Goal: Obtain resource: Download file/media

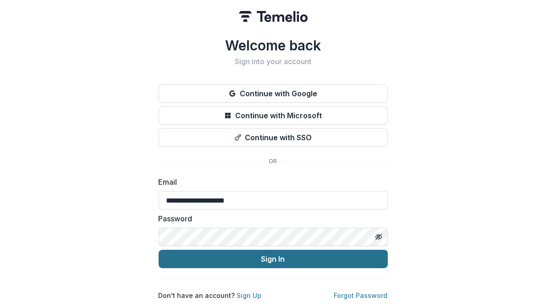
click at [354, 255] on button "Sign In" at bounding box center [273, 259] width 229 height 18
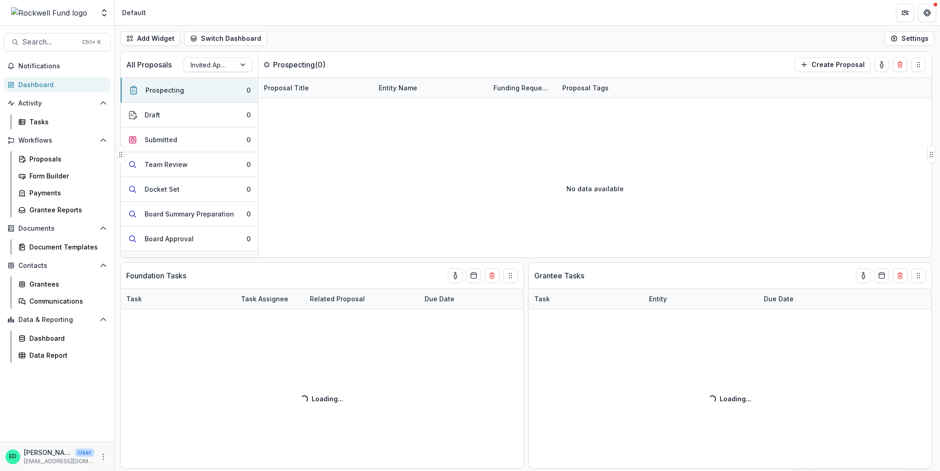
scroll to position [116, 0]
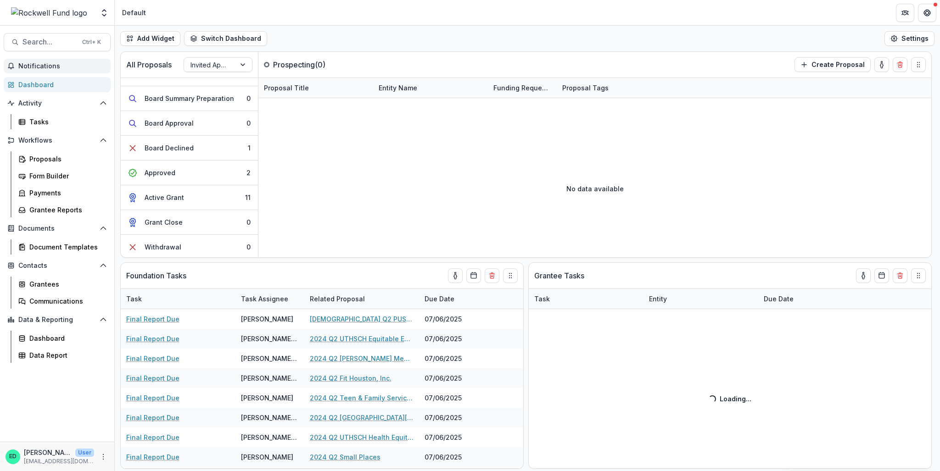
click at [58, 72] on button "Notifications" at bounding box center [57, 66] width 107 height 15
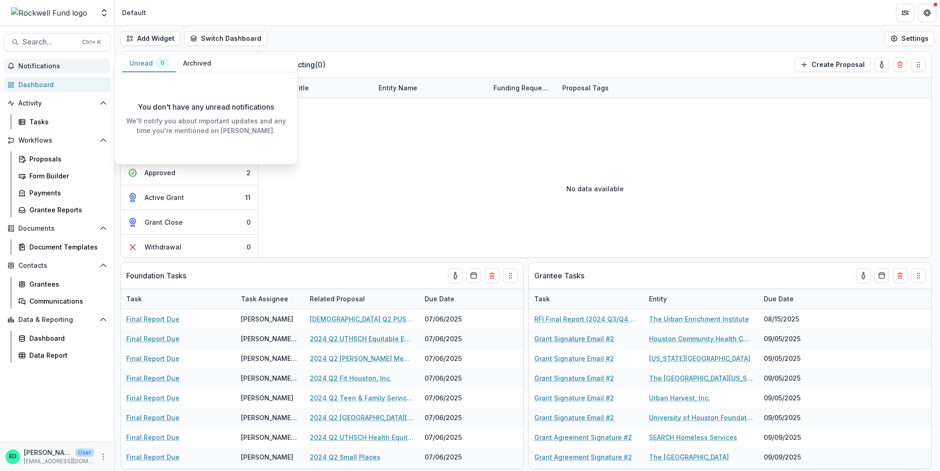
click at [198, 56] on button "Archived" at bounding box center [197, 64] width 43 height 18
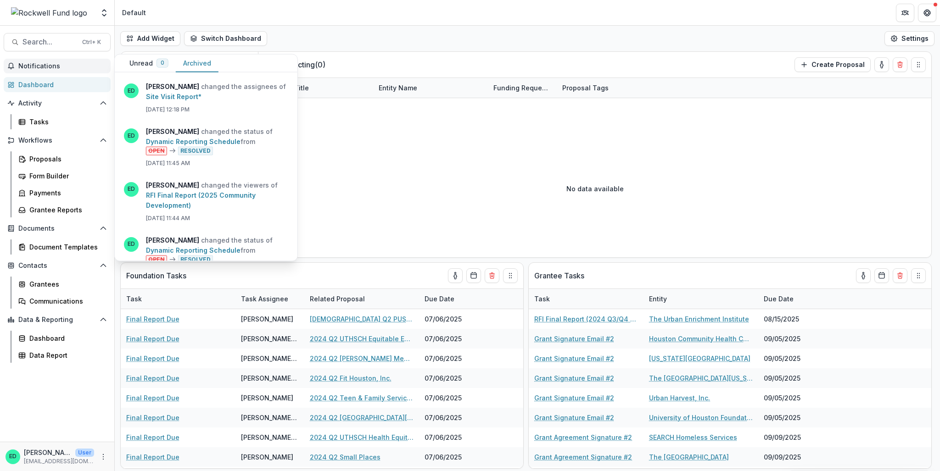
click at [192, 62] on button "Archived" at bounding box center [197, 64] width 43 height 18
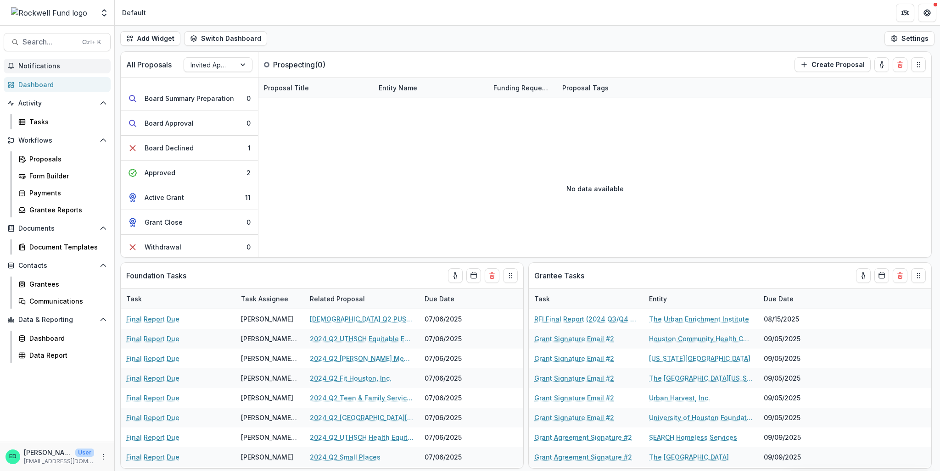
click at [336, 8] on header "Default" at bounding box center [527, 12] width 825 height 25
click at [200, 61] on div at bounding box center [209, 64] width 39 height 11
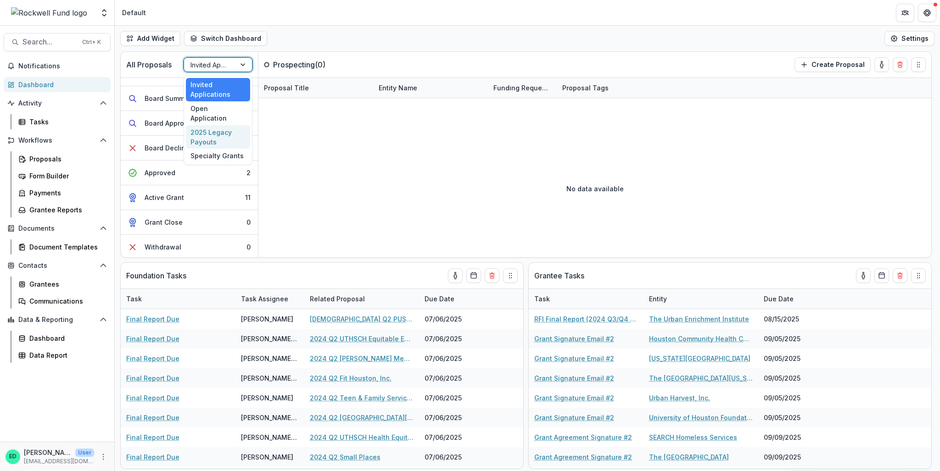
click at [213, 126] on div "2025 Legacy Payouts" at bounding box center [218, 137] width 64 height 24
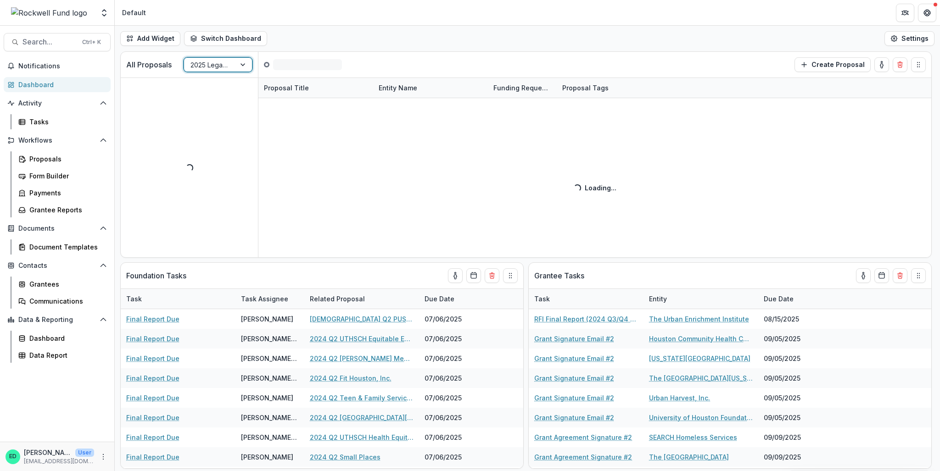
scroll to position [0, 0]
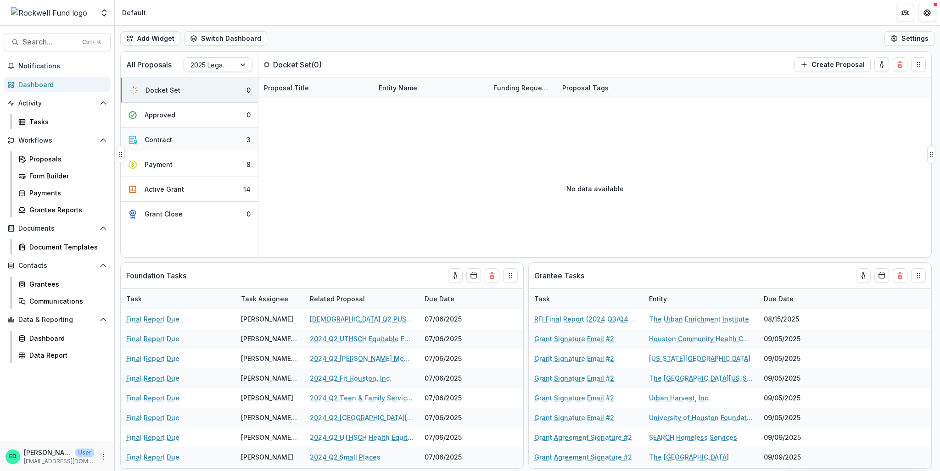
click at [233, 141] on button "Contract 3" at bounding box center [189, 140] width 137 height 25
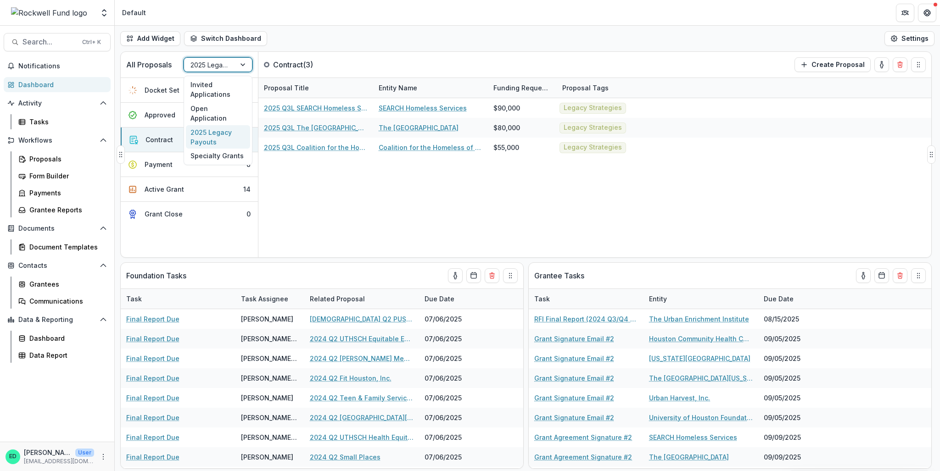
click at [214, 68] on div at bounding box center [209, 64] width 39 height 11
click at [217, 106] on div "Open Application" at bounding box center [218, 113] width 64 height 24
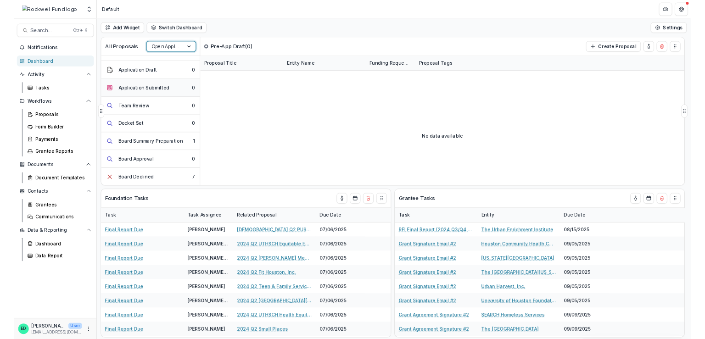
scroll to position [138, 0]
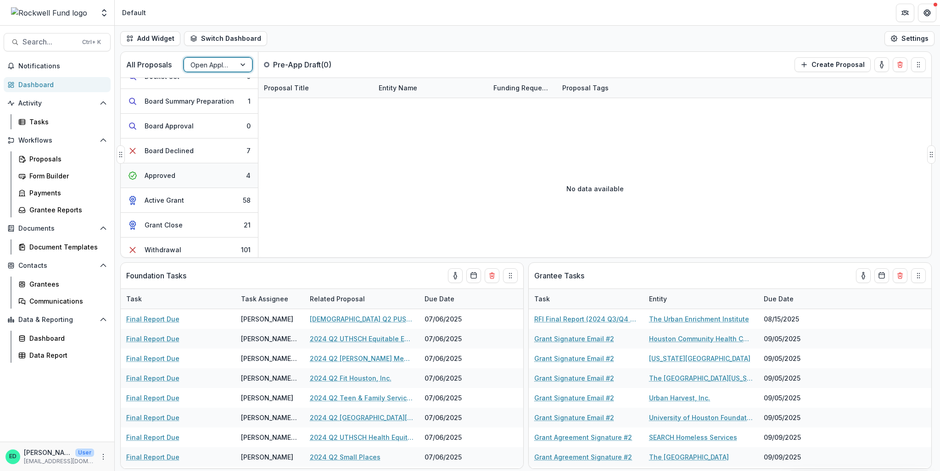
click at [206, 178] on button "Approved 4" at bounding box center [189, 175] width 137 height 25
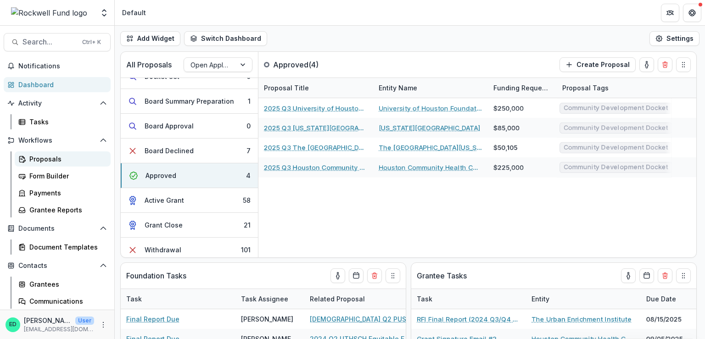
click at [45, 158] on div "Proposals" at bounding box center [66, 159] width 74 height 10
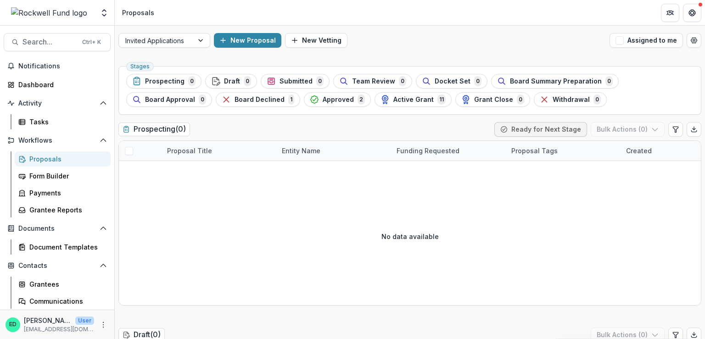
click at [198, 49] on div "Invited Applications New Proposal New Vetting Assigned to me" at bounding box center [410, 40] width 590 height 29
click at [196, 43] on div at bounding box center [201, 40] width 17 height 14
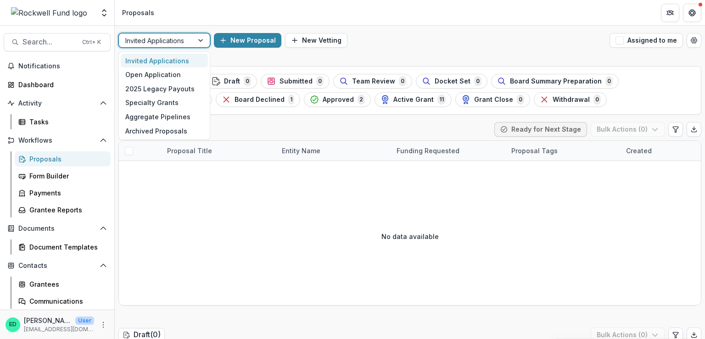
click at [485, 21] on header "Proposals" at bounding box center [410, 12] width 590 height 25
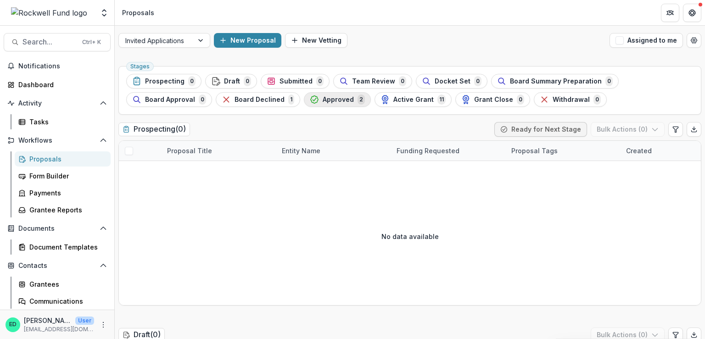
click at [335, 104] on div "Approved 2" at bounding box center [337, 100] width 55 height 10
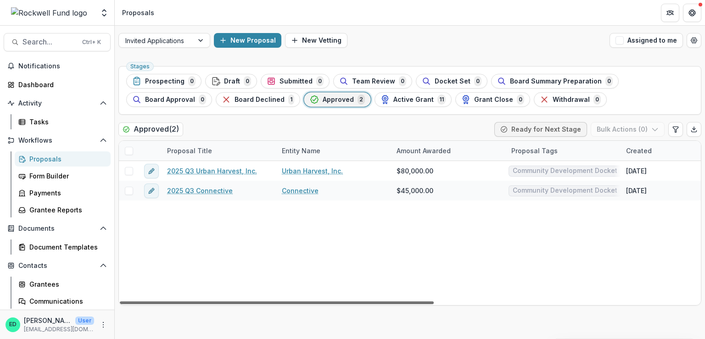
drag, startPoint x: 241, startPoint y: 303, endPoint x: 124, endPoint y: 266, distance: 122.6
click at [124, 301] on div at bounding box center [277, 302] width 314 height 3
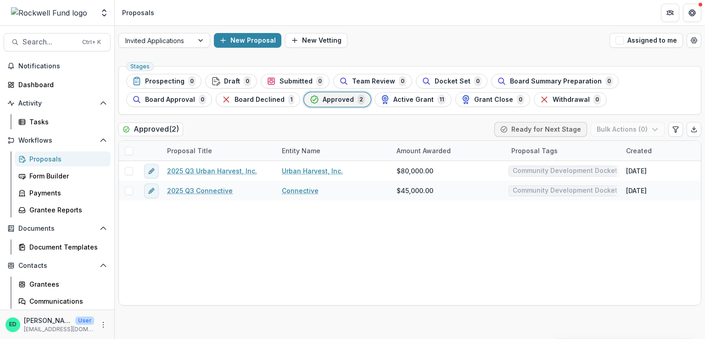
click at [187, 32] on div "Invited Applications New Proposal New Vetting Assigned to me" at bounding box center [410, 40] width 590 height 29
click at [186, 39] on div at bounding box center [155, 40] width 61 height 11
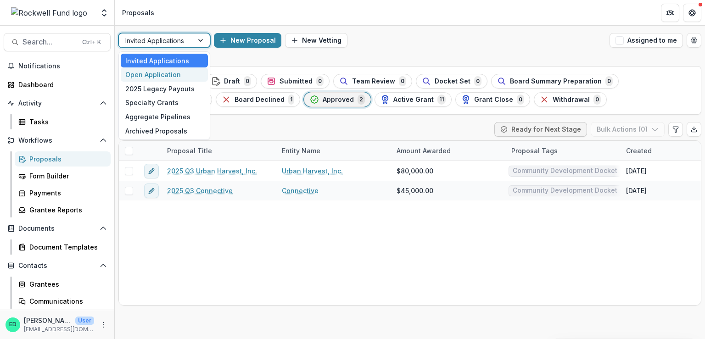
click at [161, 76] on div "Open Application" at bounding box center [164, 74] width 87 height 14
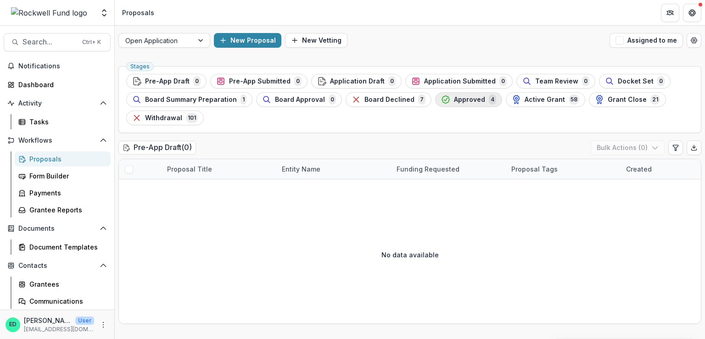
click at [473, 104] on div "Approved 4" at bounding box center [468, 100] width 55 height 10
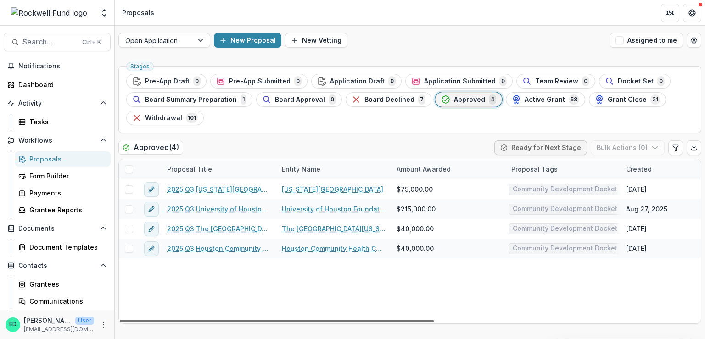
drag, startPoint x: 206, startPoint y: 322, endPoint x: 136, endPoint y: 329, distance: 70.1
click at [136, 323] on div at bounding box center [277, 321] width 314 height 3
drag, startPoint x: 341, startPoint y: 322, endPoint x: 149, endPoint y: 322, distance: 191.8
click at [149, 322] on div at bounding box center [277, 321] width 314 height 3
click at [538, 100] on span "Active Grant" at bounding box center [544, 100] width 40 height 8
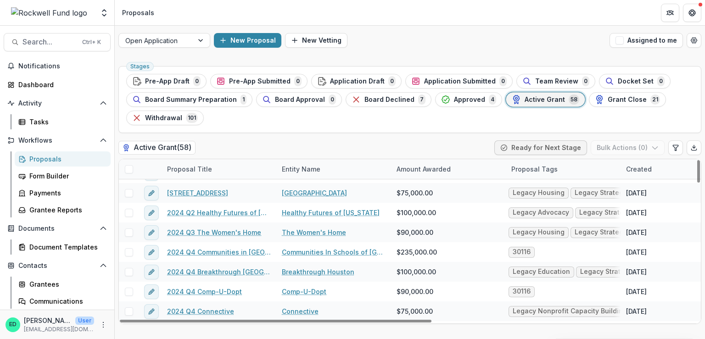
scroll to position [413, 0]
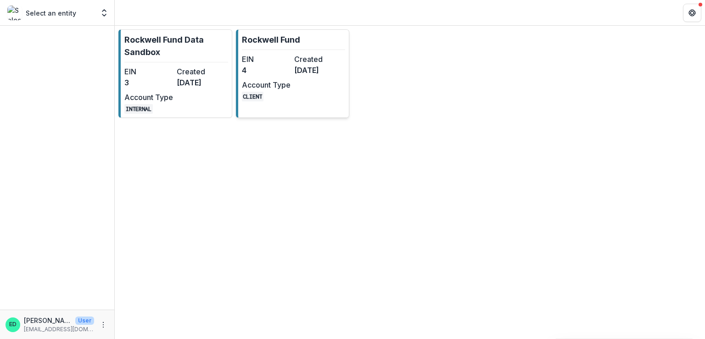
click at [261, 87] on dt "Account Type" at bounding box center [266, 84] width 49 height 11
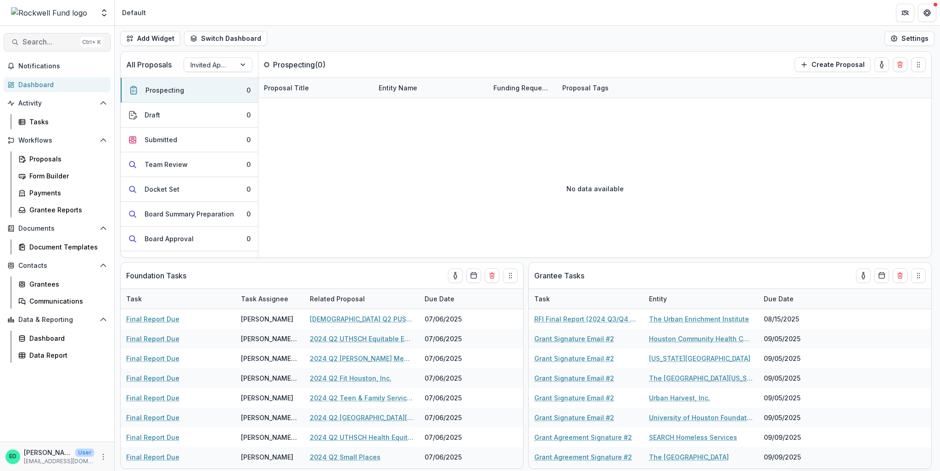
click at [56, 45] on span "Search..." at bounding box center [49, 42] width 54 height 9
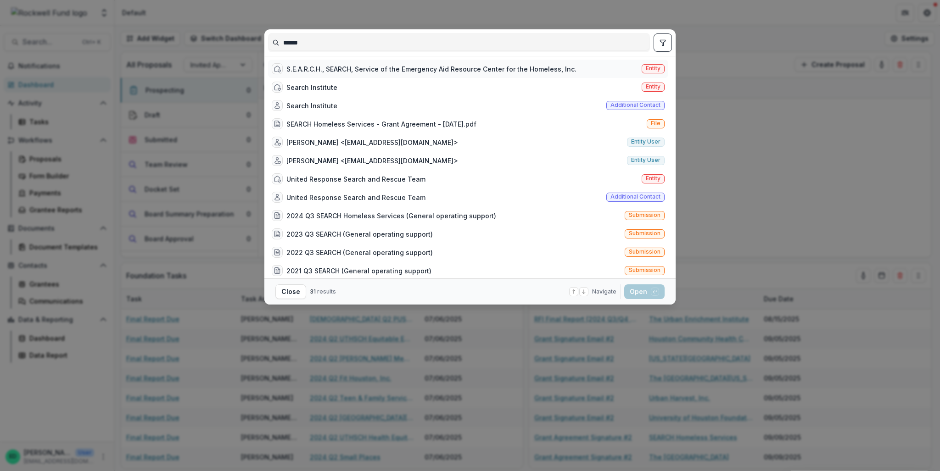
type input "******"
click at [431, 72] on div "S.E.A.R.C.H., SEARCH, Service of the Emergency Aid Resource Center for the Home…" at bounding box center [431, 69] width 290 height 10
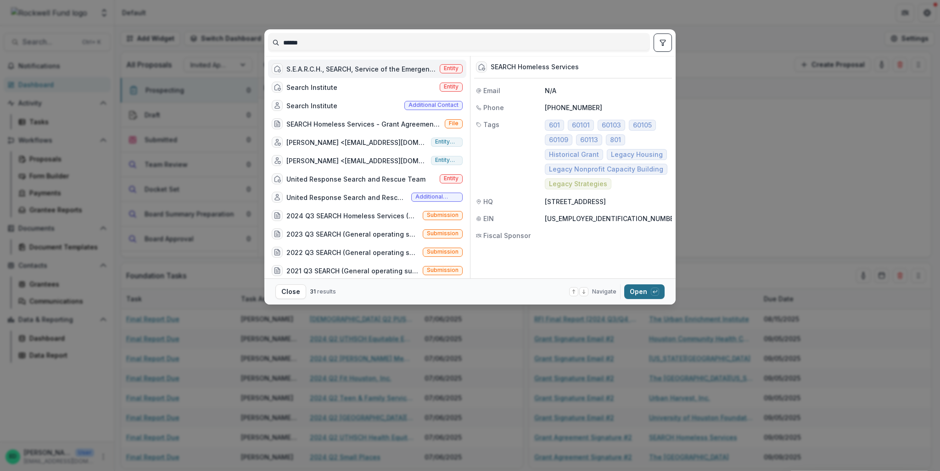
click at [637, 292] on button "Open with enter key" at bounding box center [644, 291] width 40 height 15
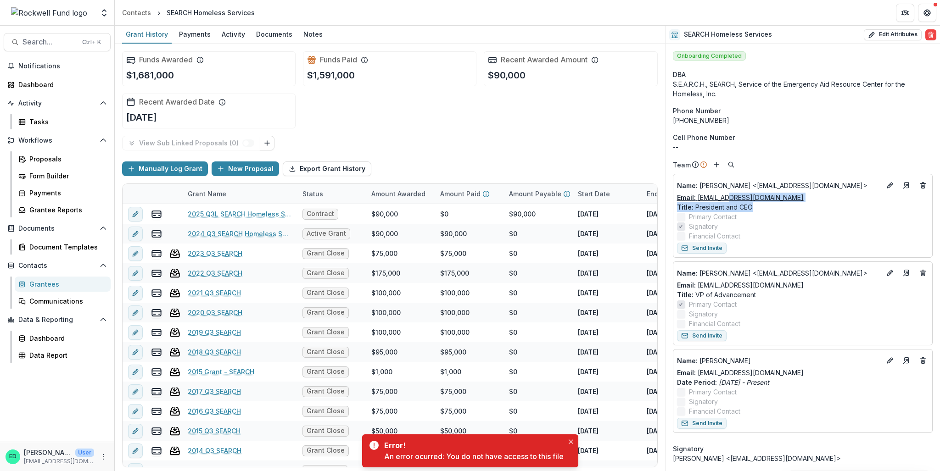
drag, startPoint x: 790, startPoint y: 202, endPoint x: 730, endPoint y: 199, distance: 60.2
click at [704, 199] on div "Name : Alexis Loving <aloving@searchhomeless.org> Email: aloving@searchhomeless…" at bounding box center [802, 209] width 251 height 63
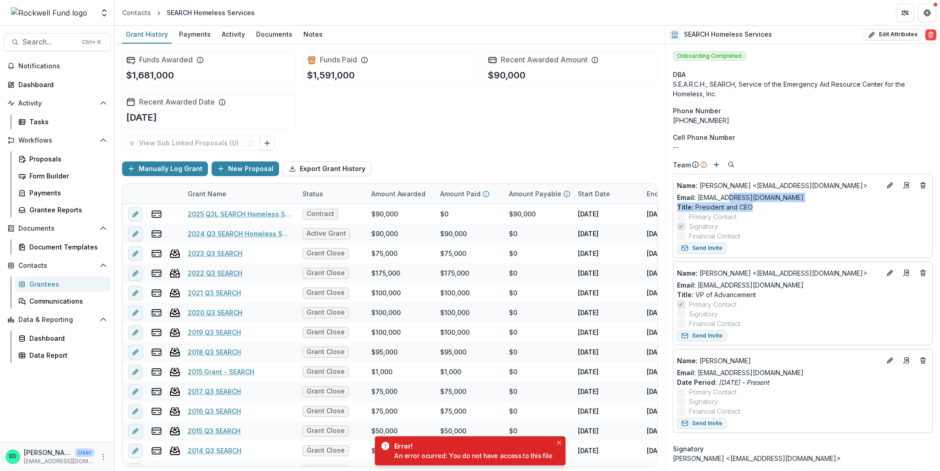
click at [704, 205] on p "Title : President and CEO" at bounding box center [802, 207] width 251 height 10
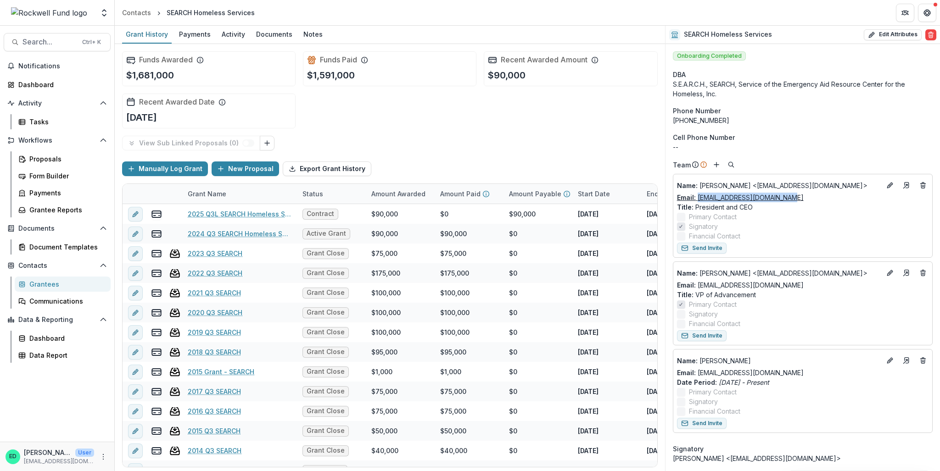
drag, startPoint x: 804, startPoint y: 195, endPoint x: 696, endPoint y: 200, distance: 107.9
click at [696, 200] on div "Email: aloving@searchhomeless.org" at bounding box center [802, 198] width 251 height 10
copy link "[EMAIL_ADDRESS][DOMAIN_NAME]"
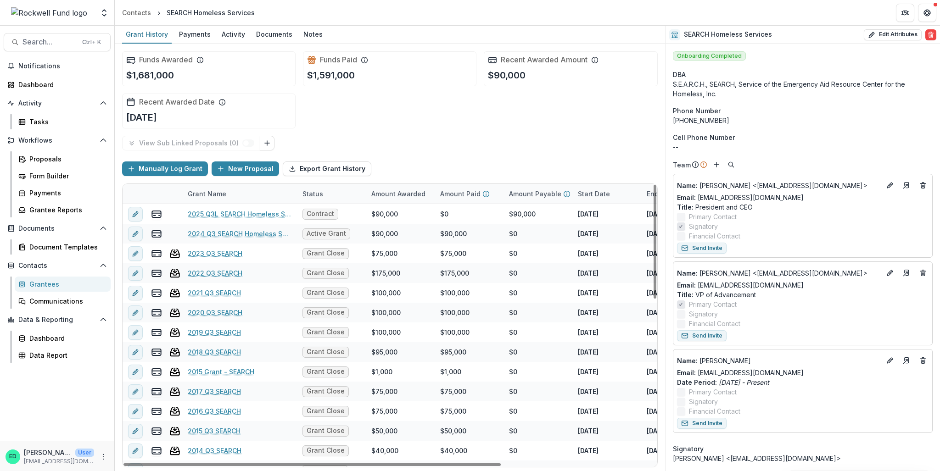
click at [494, 109] on div "Funds Awarded $1,681,000 Funds Paid $1,591,000 Recent Awarded Amount $90,000 Re…" at bounding box center [389, 90] width 535 height 92
click at [704, 11] on header "Contacts SEARCH Homeless Services" at bounding box center [527, 12] width 825 height 25
click at [704, 12] on header "Contacts SEARCH Homeless Services" at bounding box center [527, 12] width 825 height 25
click at [704, 12] on button "Get Help" at bounding box center [926, 13] width 18 height 18
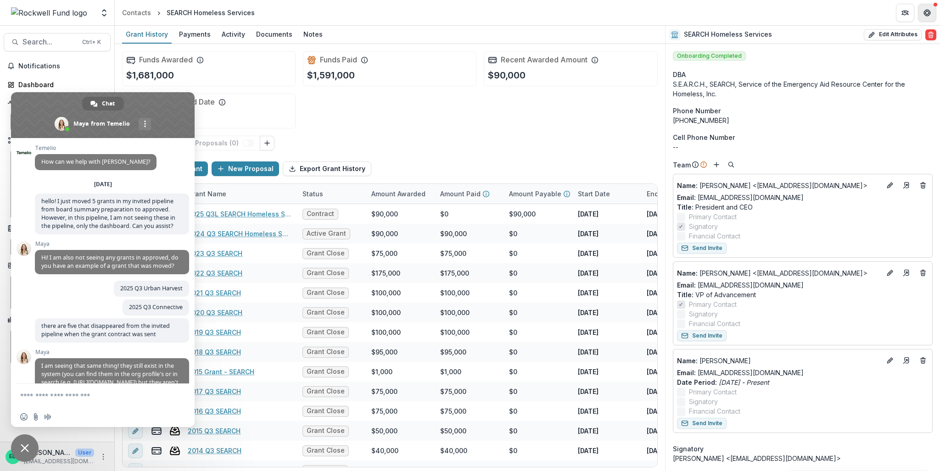
scroll to position [106, 0]
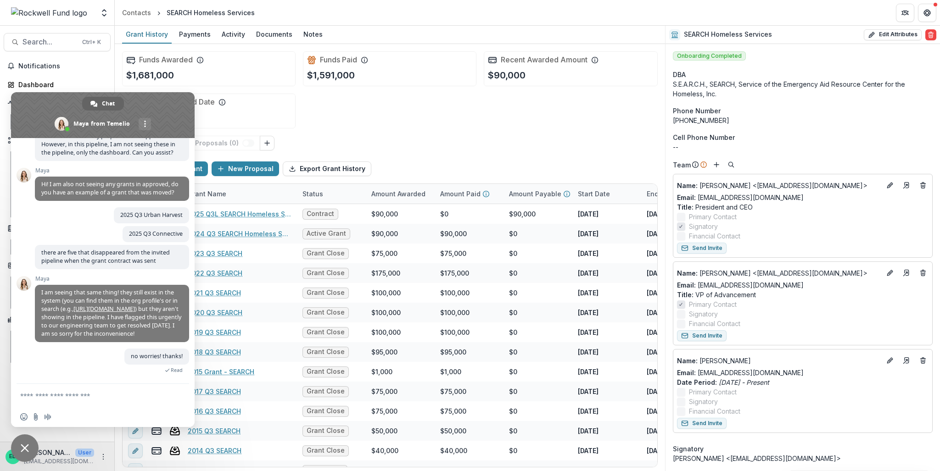
drag, startPoint x: 63, startPoint y: 406, endPoint x: 65, endPoint y: 400, distance: 6.7
click at [65, 339] on div "Insert an emoji Send a file Audio message" at bounding box center [102, 405] width 183 height 43
click at [66, 339] on textarea "Compose your message..." at bounding box center [92, 396] width 145 height 8
paste textarea "**********"
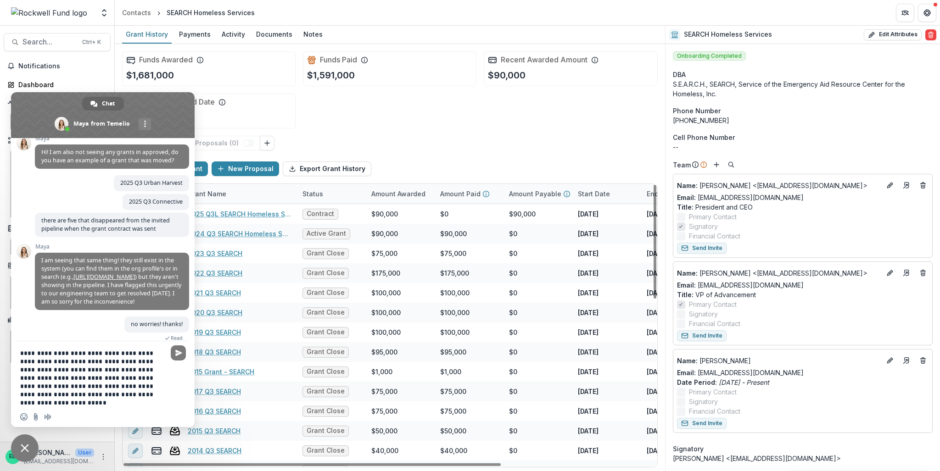
click at [129, 339] on textarea "**********" at bounding box center [92, 378] width 145 height 58
click at [133, 339] on textarea "**********" at bounding box center [92, 378] width 145 height 58
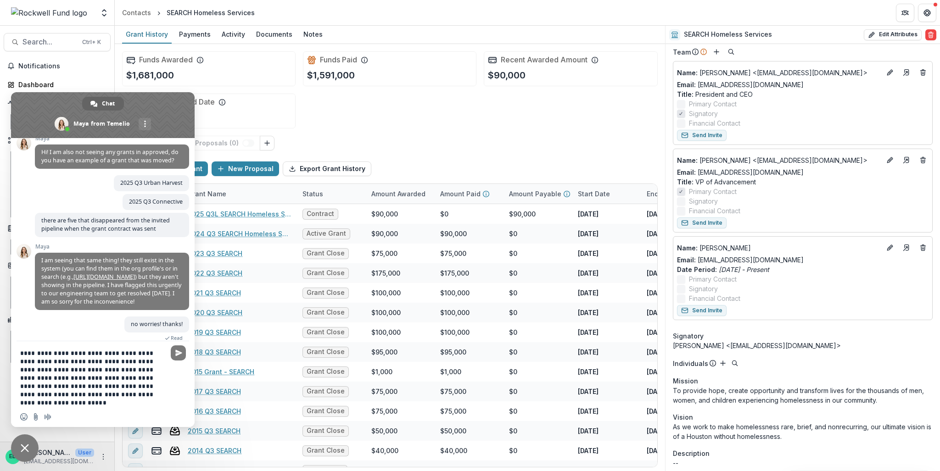
scroll to position [138, 0]
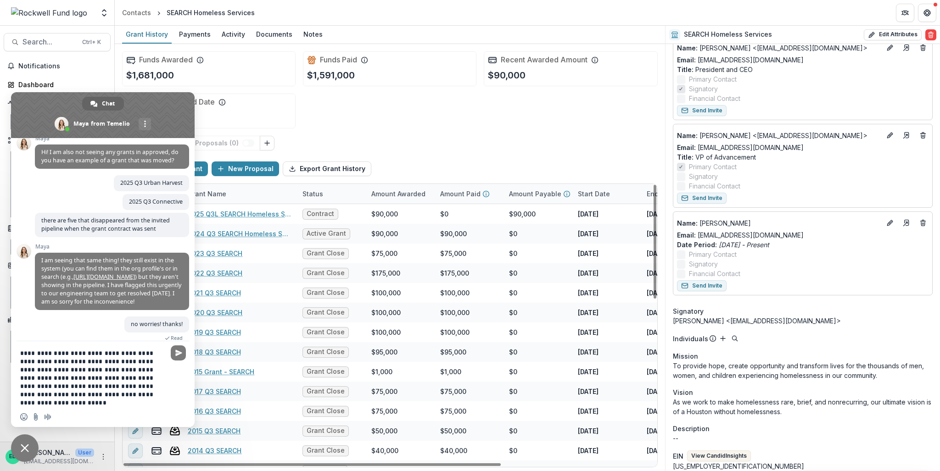
click at [140, 339] on textarea "**********" at bounding box center [92, 378] width 145 height 58
click at [138, 339] on textarea "**********" at bounding box center [92, 378] width 145 height 58
click at [48, 339] on textarea "**********" at bounding box center [92, 378] width 145 height 58
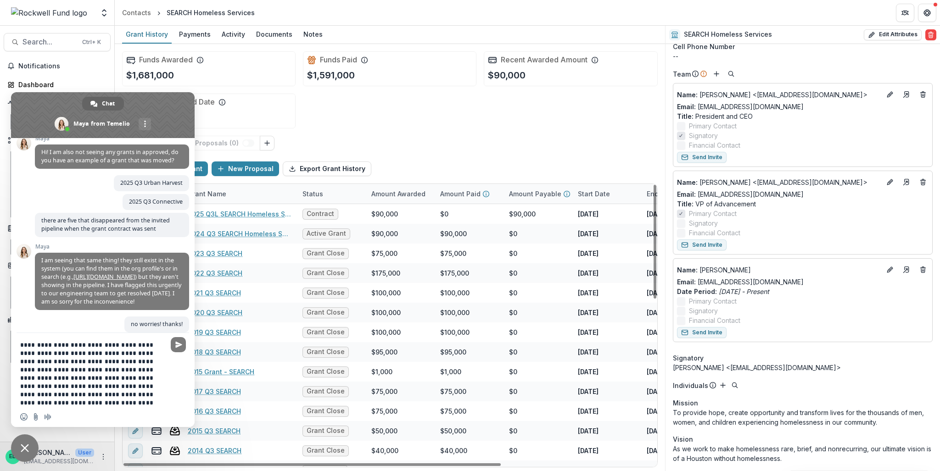
scroll to position [0, 0]
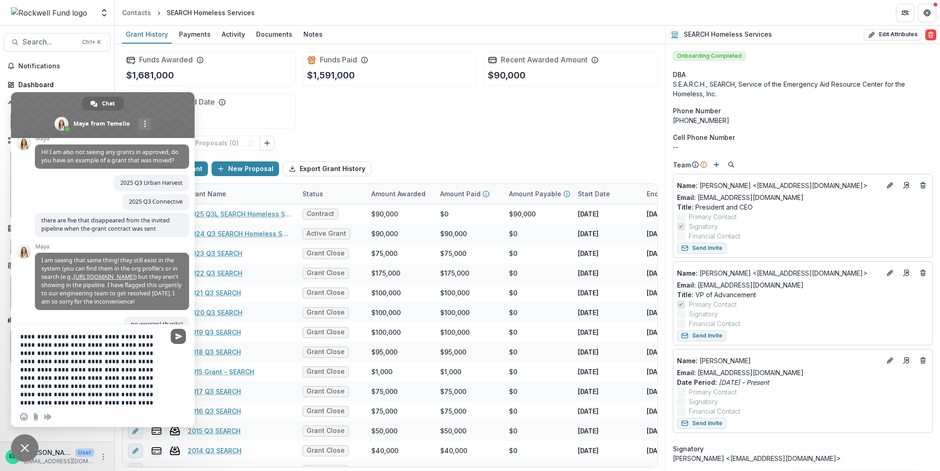
type textarea "**********"
drag, startPoint x: 182, startPoint y: 340, endPoint x: 186, endPoint y: 334, distance: 6.9
click at [182, 338] on span "Send" at bounding box center [178, 336] width 15 height 15
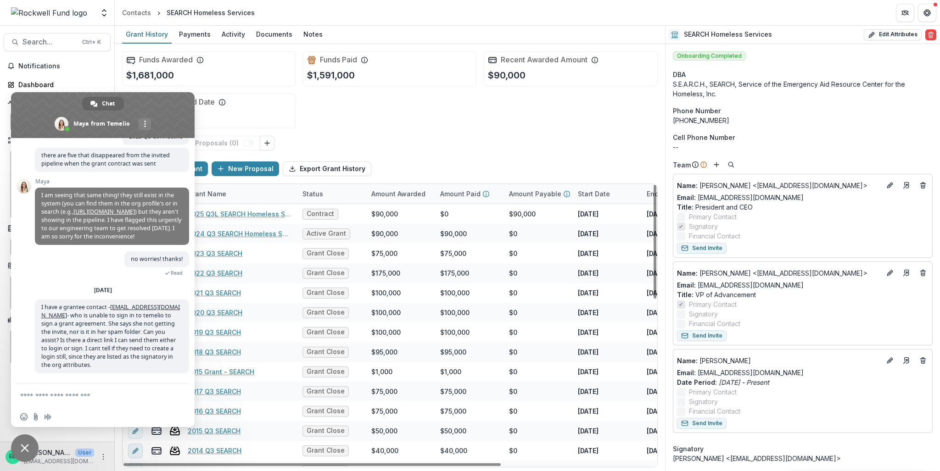
scroll to position [206, 0]
click at [324, 114] on div "Funds Awarded $1,681,000 Funds Paid $1,591,000 Recent Awarded Amount $90,000 Re…" at bounding box center [389, 90] width 535 height 92
click at [17, 339] on span "Close chat" at bounding box center [25, 448] width 28 height 28
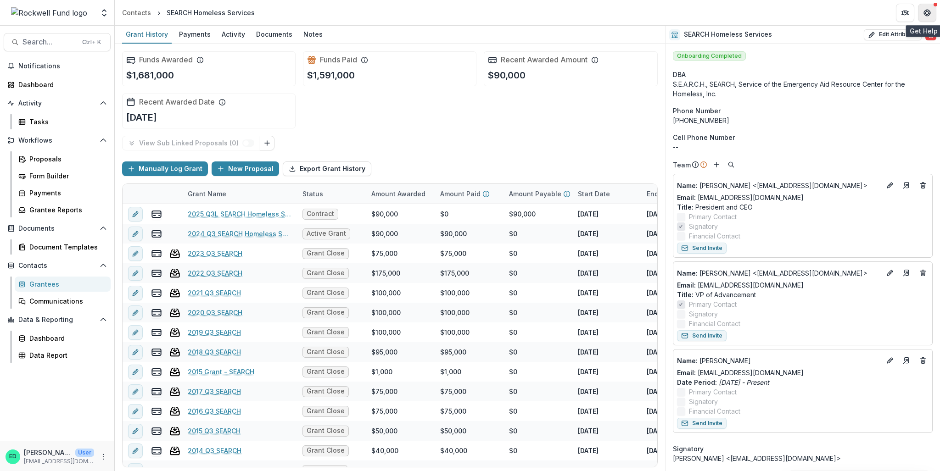
click at [704, 15] on button "Get Help" at bounding box center [926, 13] width 18 height 18
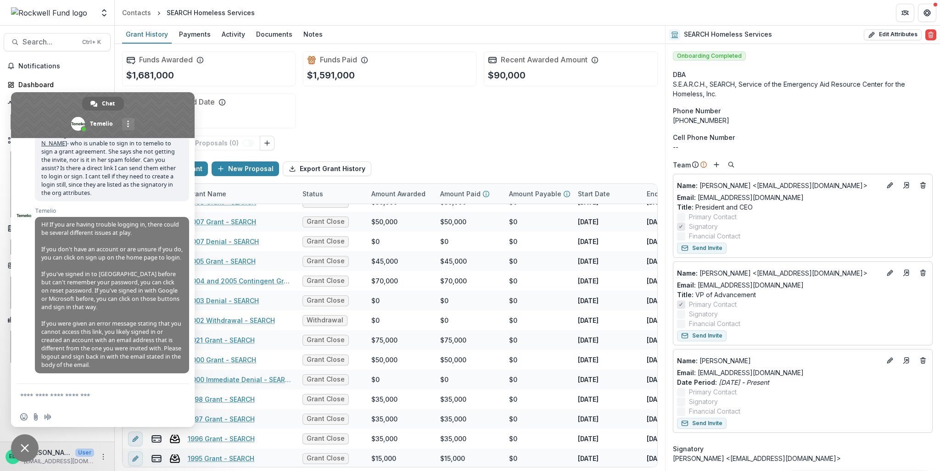
scroll to position [393, 0]
click at [23, 339] on span "Close chat" at bounding box center [25, 448] width 8 height 8
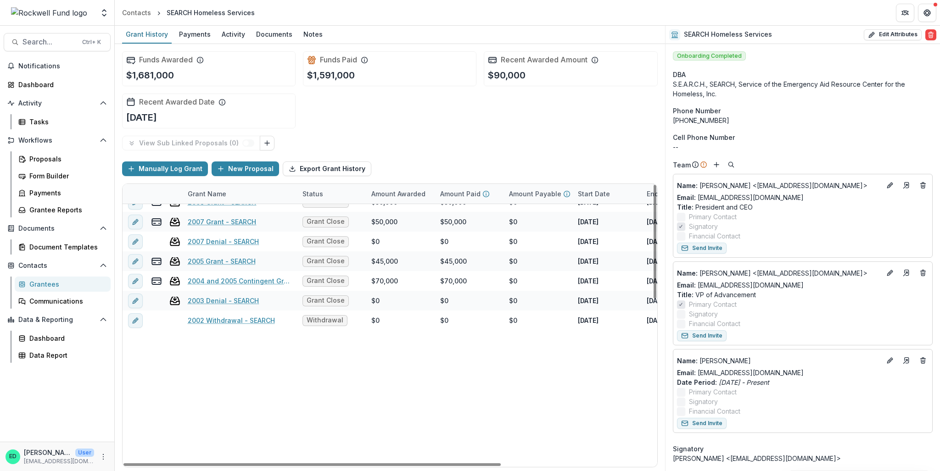
scroll to position [0, 0]
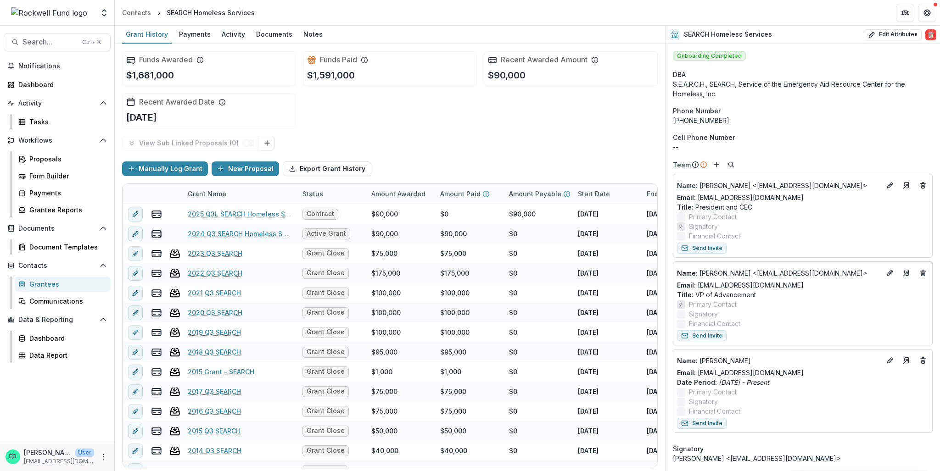
drag, startPoint x: 701, startPoint y: 246, endPoint x: 895, endPoint y: 219, distance: 195.5
click at [704, 219] on label "Primary Contact" at bounding box center [802, 217] width 251 height 10
click at [268, 33] on div "Documents" at bounding box center [274, 34] width 44 height 13
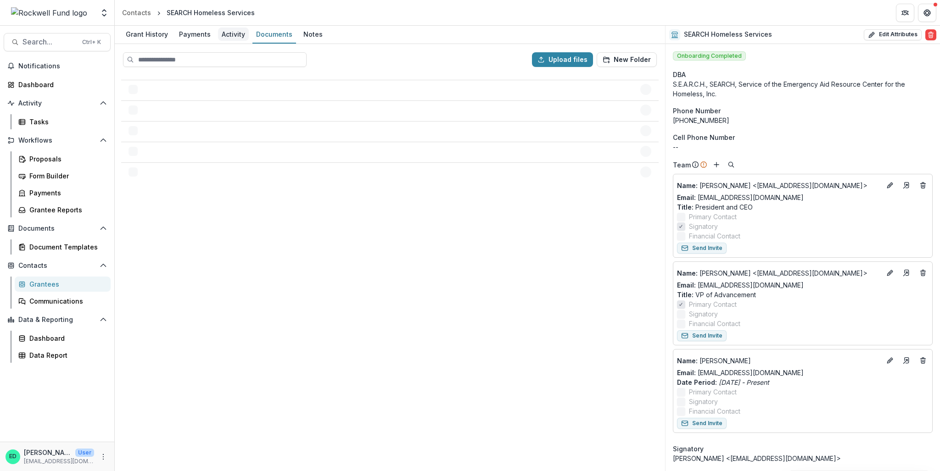
click at [224, 35] on div "Activity" at bounding box center [233, 34] width 31 height 13
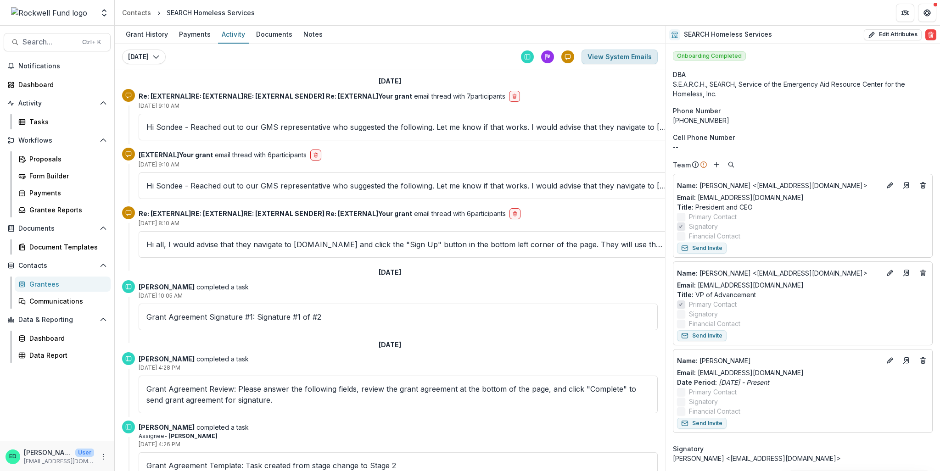
click at [628, 54] on button "View System Emails" at bounding box center [619, 57] width 76 height 15
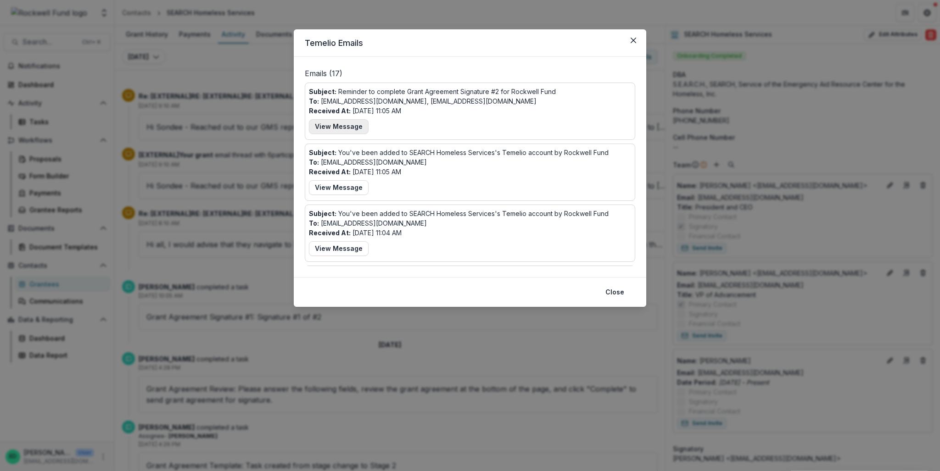
click at [340, 128] on button "View Message" at bounding box center [339, 126] width 60 height 15
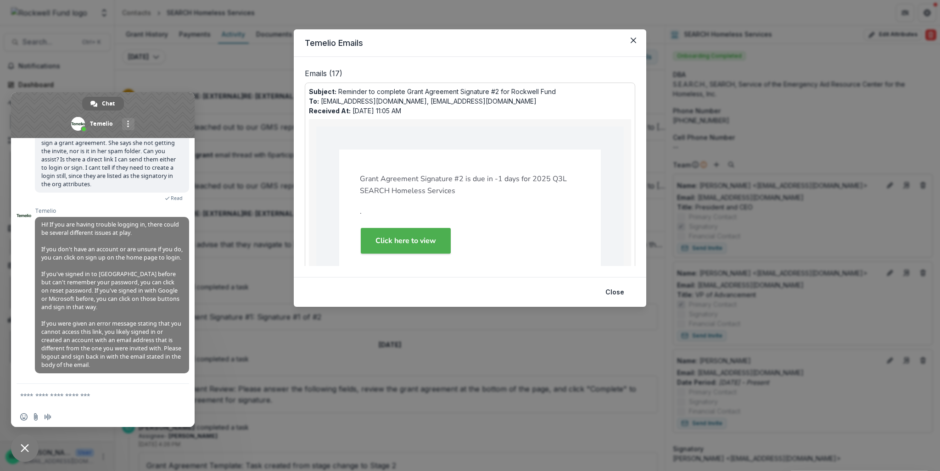
scroll to position [384, 0]
click at [633, 42] on icon "Close" at bounding box center [633, 41] width 6 height 6
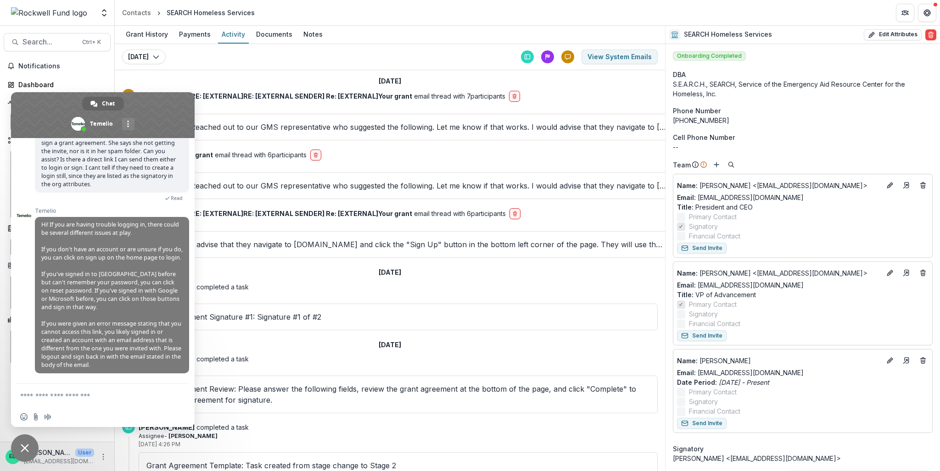
click at [633, 42] on div "Grant History Payments Activity Documents Notes" at bounding box center [390, 35] width 550 height 18
click at [611, 60] on button "View System Emails" at bounding box center [619, 57] width 76 height 15
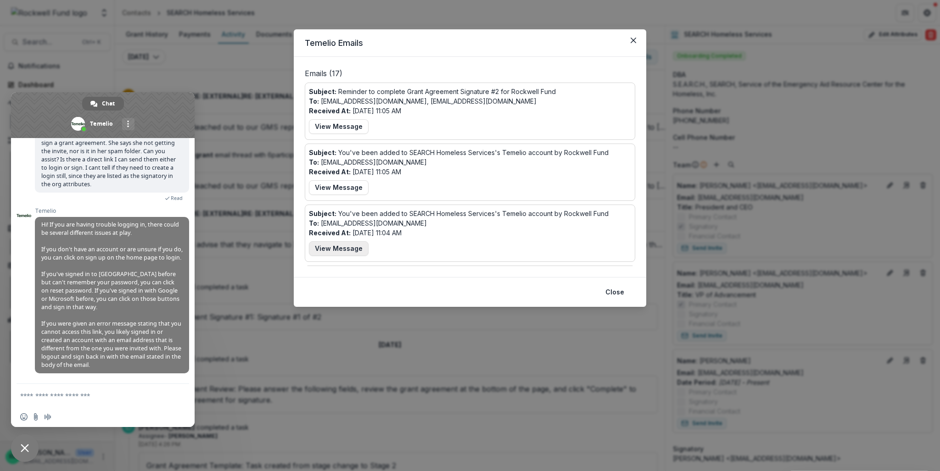
click at [355, 250] on button "View Message" at bounding box center [339, 248] width 60 height 15
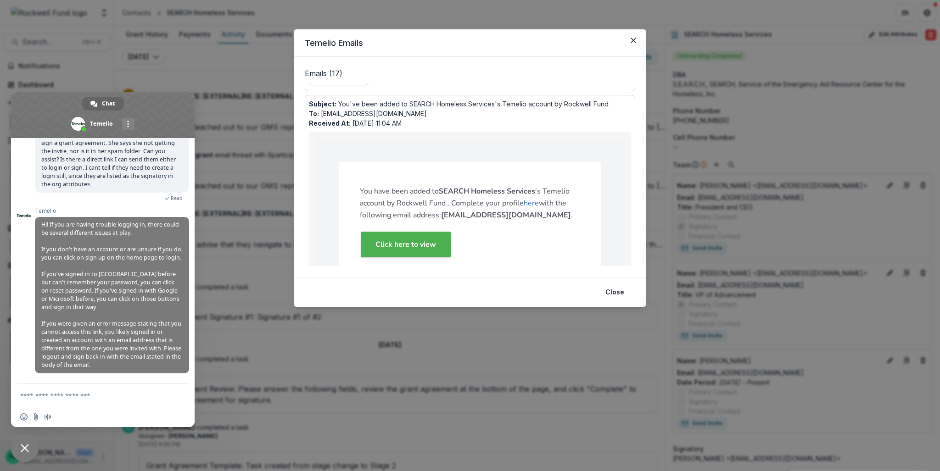
scroll to position [142, 0]
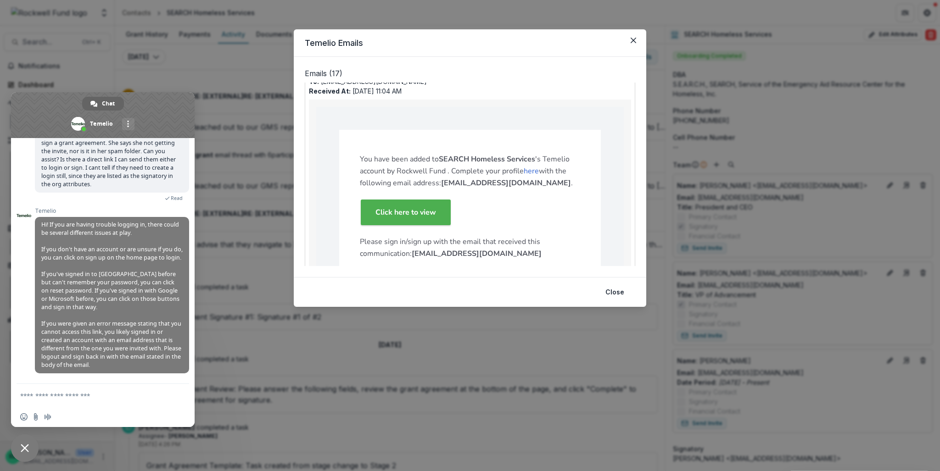
drag, startPoint x: 396, startPoint y: 209, endPoint x: 516, endPoint y: 203, distance: 119.4
click at [516, 203] on p "Click here to view" at bounding box center [470, 212] width 220 height 29
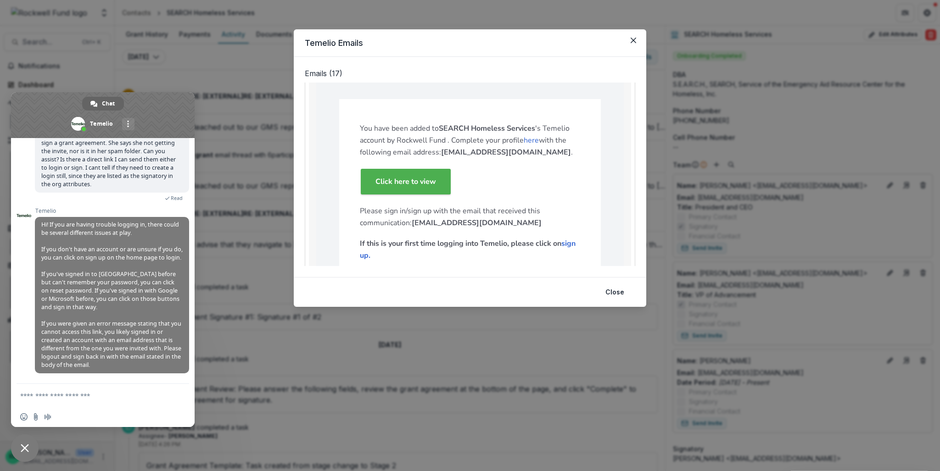
scroll to position [188, 0]
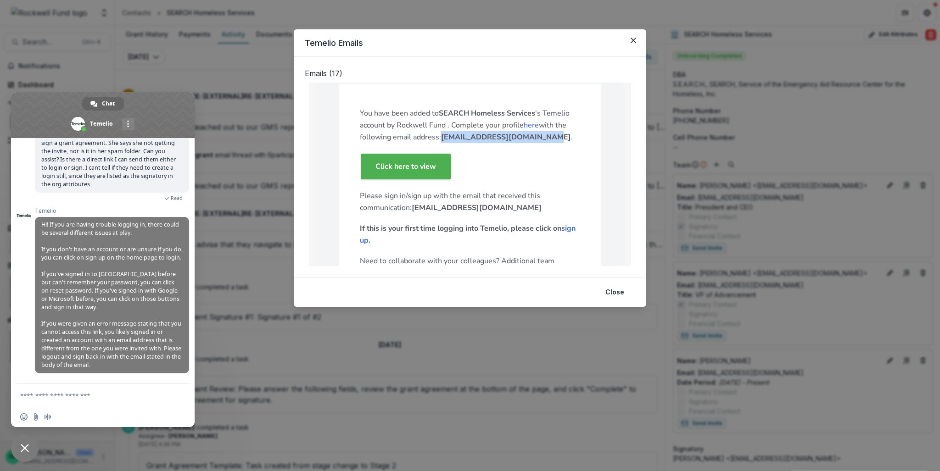
drag, startPoint x: 541, startPoint y: 136, endPoint x: 439, endPoint y: 140, distance: 101.9
click at [441, 140] on strong "[EMAIL_ADDRESS][DOMAIN_NAME]" at bounding box center [506, 137] width 130 height 10
copy strong "[EMAIL_ADDRESS][DOMAIN_NAME]"
click at [635, 43] on button "Close" at bounding box center [633, 40] width 15 height 15
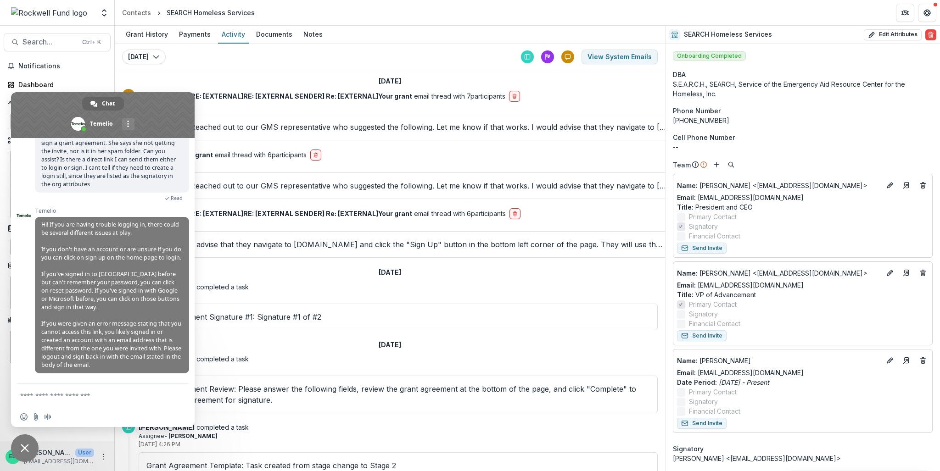
click at [277, 68] on div "Today Today Today September 8, 2025 September 4, 2025 August 28, 2025 August 27…" at bounding box center [390, 57] width 550 height 26
click at [22, 339] on span "Close chat" at bounding box center [25, 448] width 8 height 8
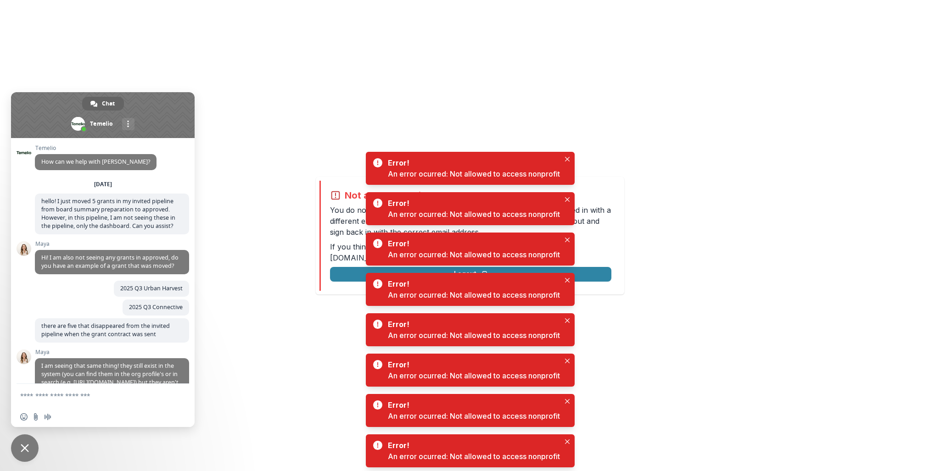
scroll to position [393, 0]
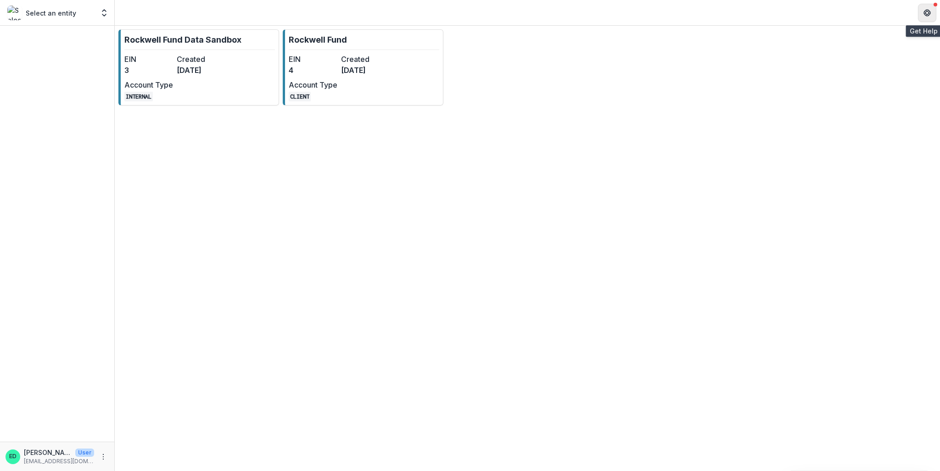
click at [927, 16] on icon "Get Help" at bounding box center [926, 12] width 7 height 7
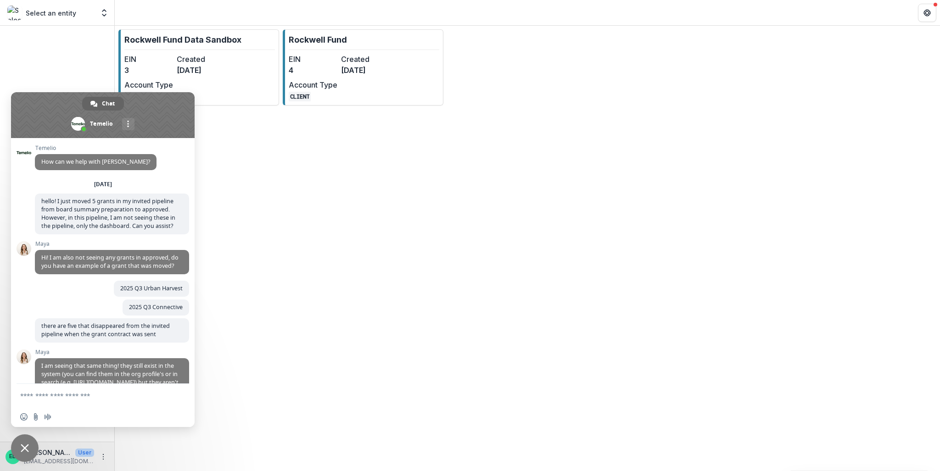
scroll to position [393, 0]
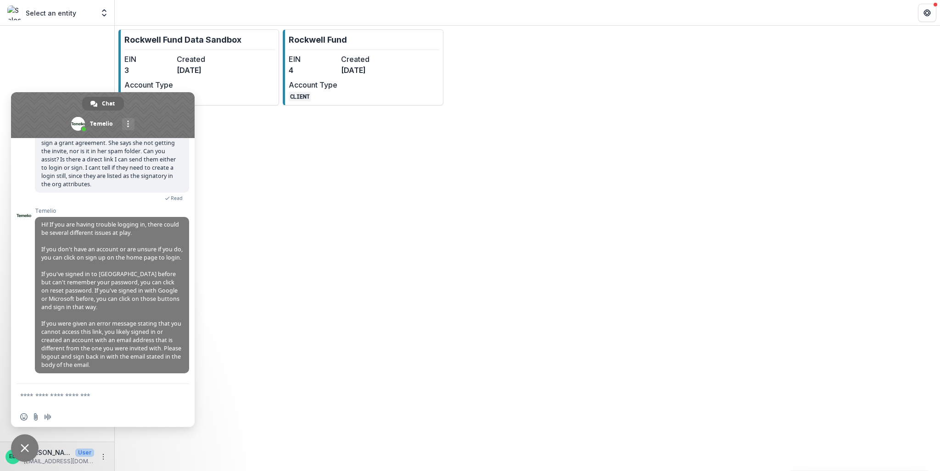
click at [85, 400] on form at bounding box center [92, 396] width 145 height 25
click at [66, 396] on textarea "Compose your message..." at bounding box center [92, 396] width 145 height 8
type textarea "**********"
click at [175, 395] on span "Send" at bounding box center [178, 395] width 7 height 7
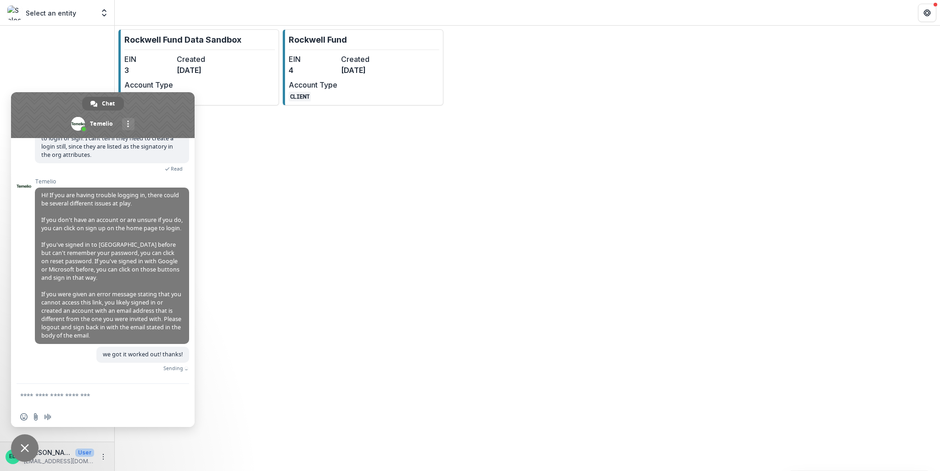
scroll to position [416, 0]
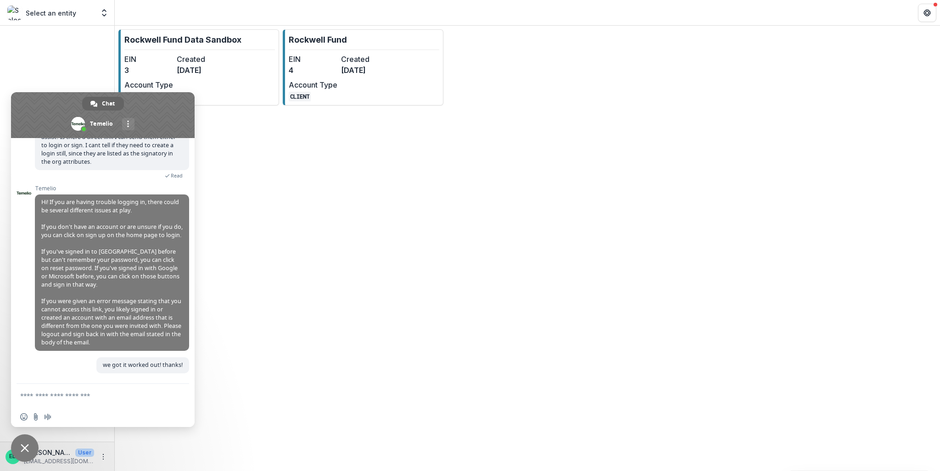
click at [227, 198] on div "Rockwell Fund Data Sandbox EIN 3 Created [DATE] Account Type INTERNAL Rockwell …" at bounding box center [527, 248] width 825 height 445
click at [24, 439] on span "Close chat" at bounding box center [25, 448] width 28 height 28
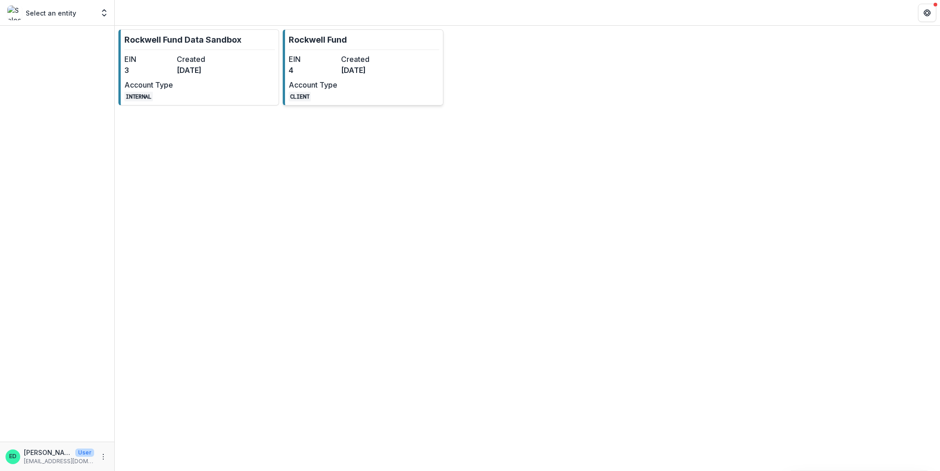
click at [345, 45] on p "Rockwell Fund" at bounding box center [318, 39] width 58 height 12
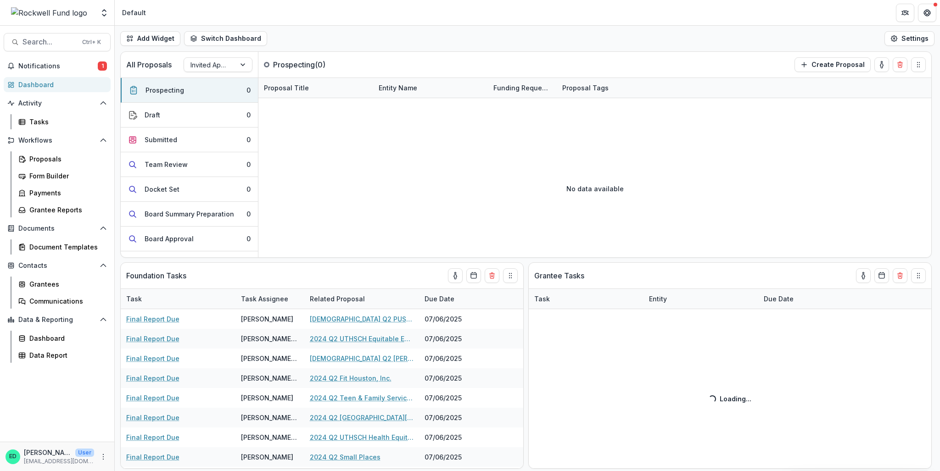
click at [69, 56] on div "Search... Ctrl + K Notifications 1 Dashboard Activity Tasks Workflows Proposals…" at bounding box center [57, 248] width 115 height 445
click at [66, 59] on button "Notifications 1" at bounding box center [57, 66] width 107 height 15
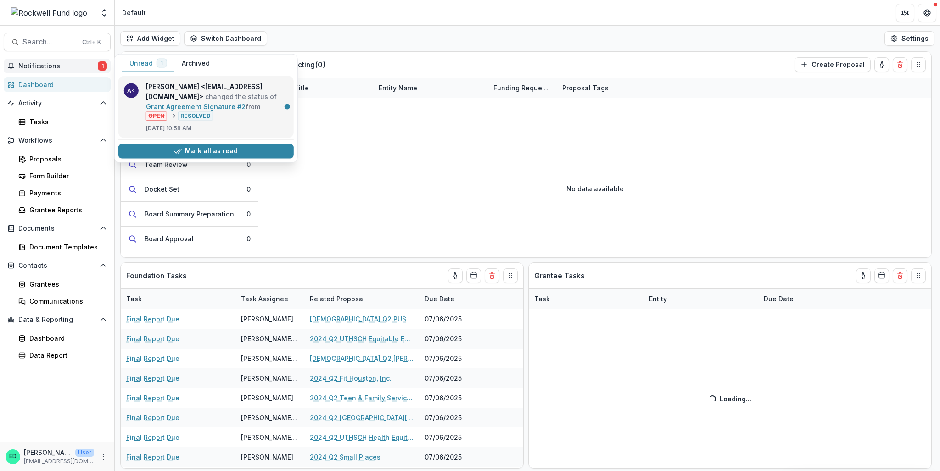
click at [209, 103] on link "Grant Agreement Signature #2" at bounding box center [196, 107] width 100 height 8
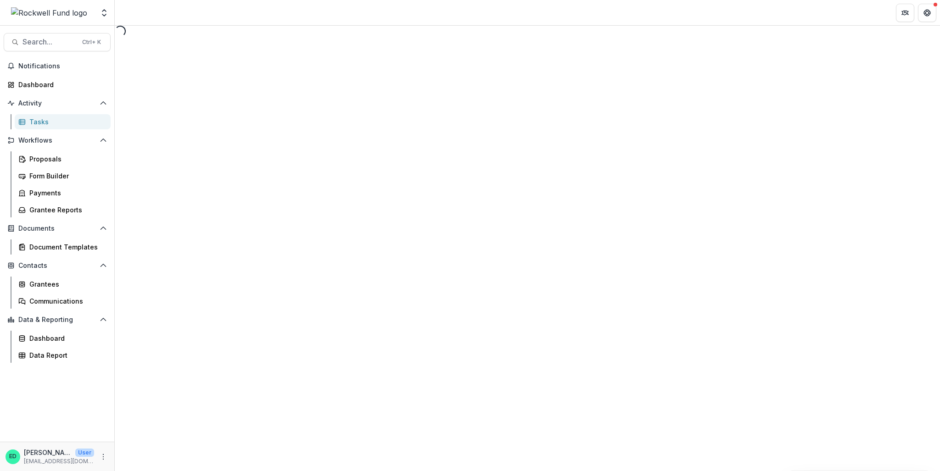
select select "********"
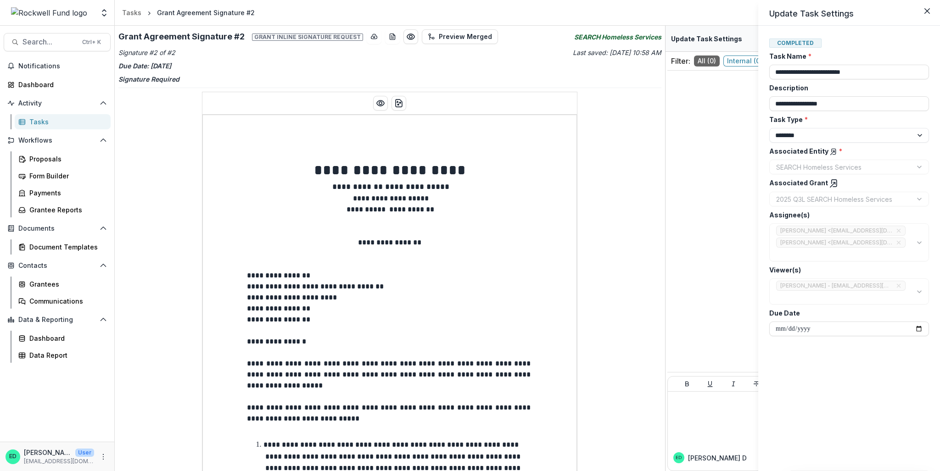
click at [379, 106] on div "**********" at bounding box center [470, 235] width 940 height 471
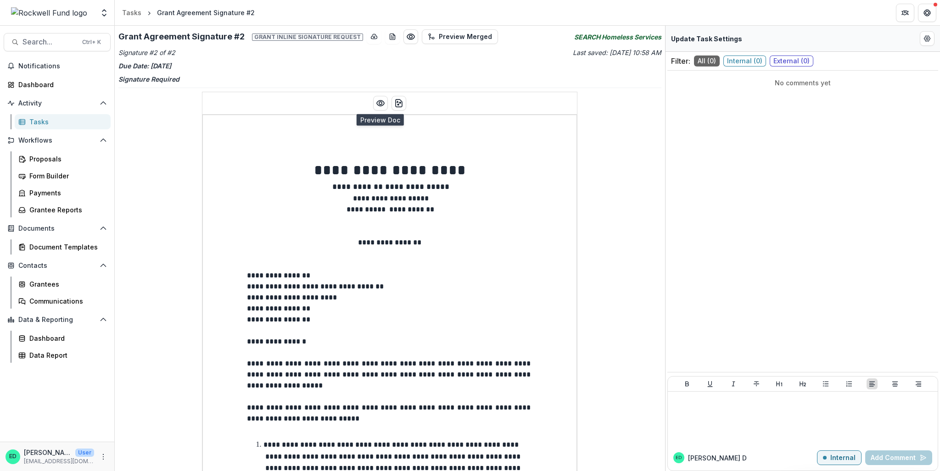
click at [379, 106] on icon "Preview preview-doc.pdf" at bounding box center [380, 103] width 9 height 9
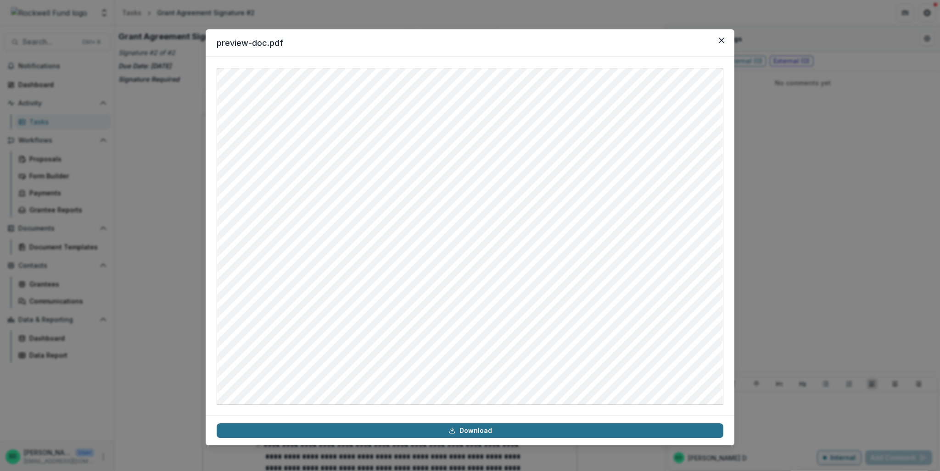
click at [476, 426] on link "Download" at bounding box center [470, 430] width 506 height 15
click at [477, 431] on link "Download" at bounding box center [470, 430] width 506 height 15
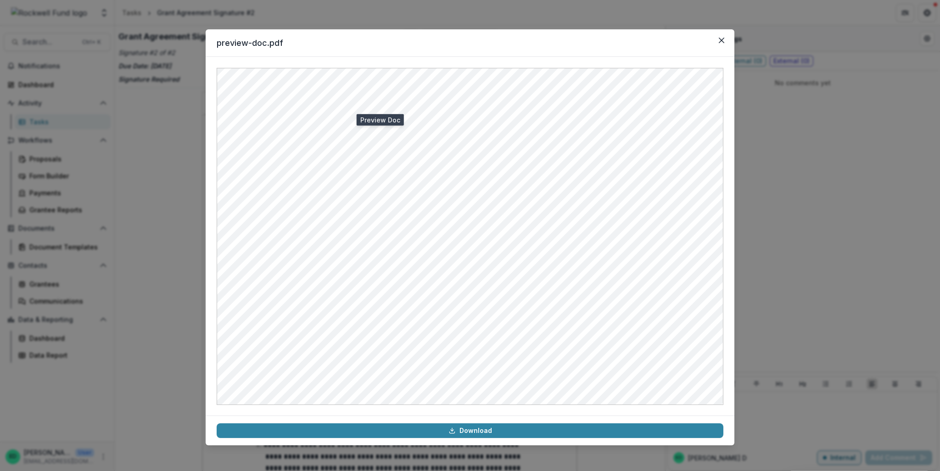
click at [728, 32] on header "preview-doc.pdf" at bounding box center [470, 43] width 528 height 28
click at [723, 38] on icon "Close" at bounding box center [721, 41] width 6 height 6
